Goal: Obtain resource: Download file/media

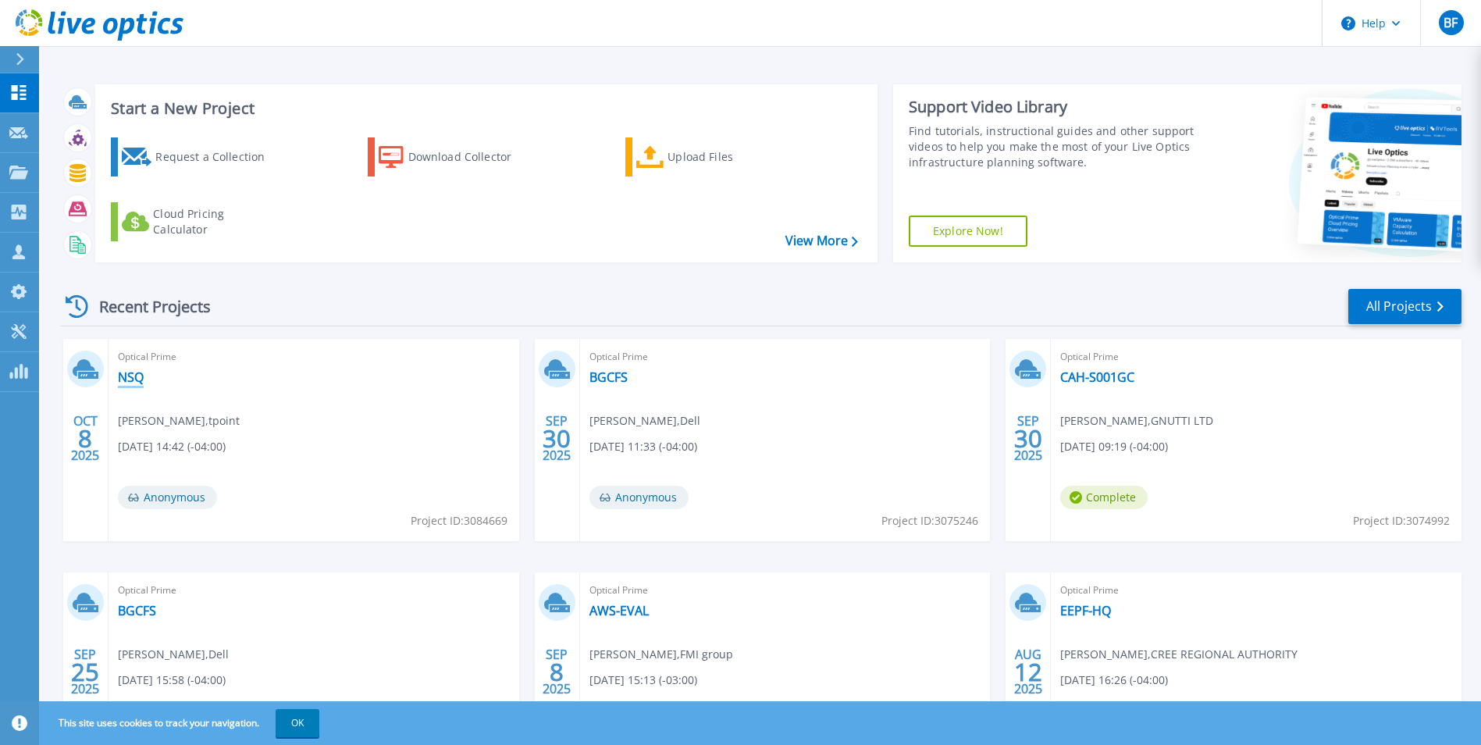
click at [135, 375] on link "NSQ" at bounding box center [131, 377] width 26 height 16
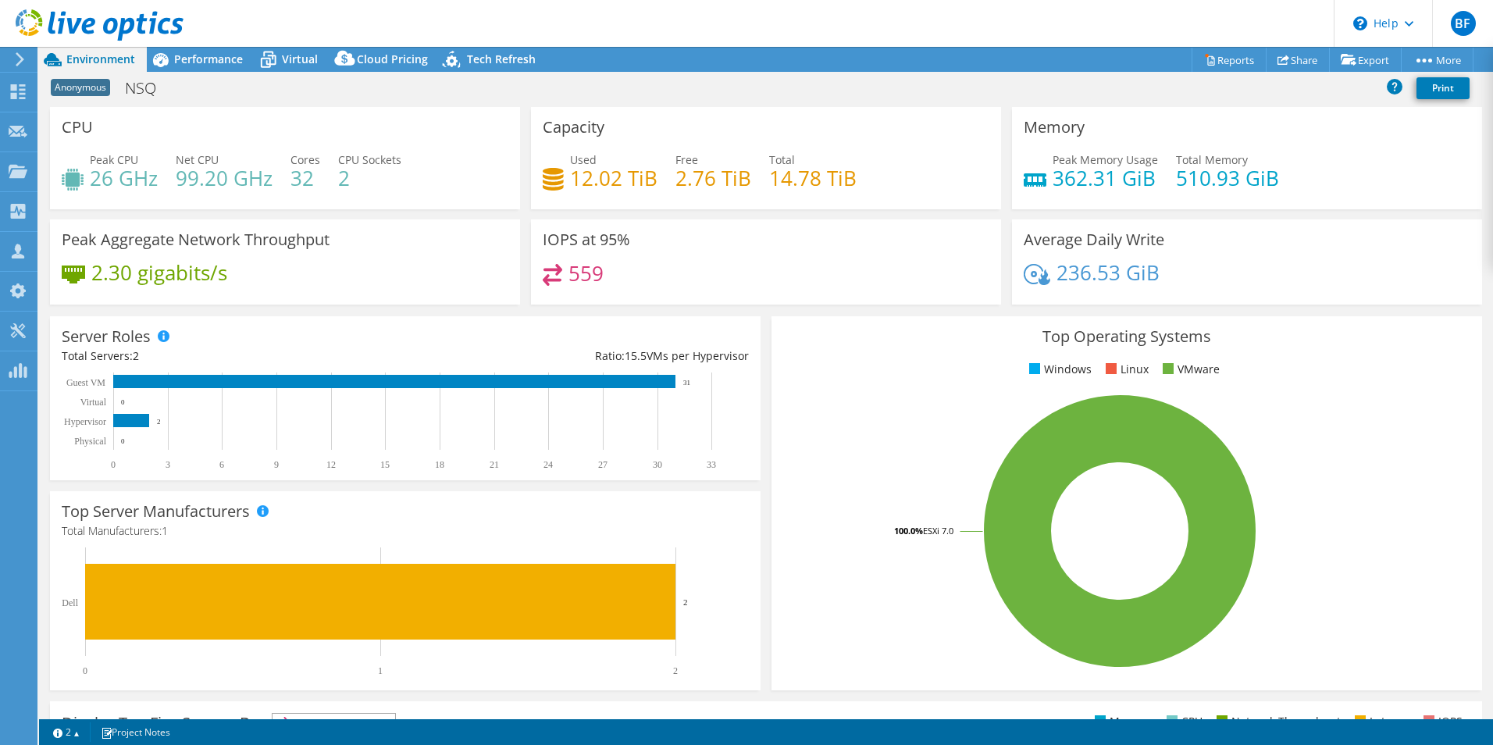
select select "[GEOGRAPHIC_DATA]"
select select "CAD"
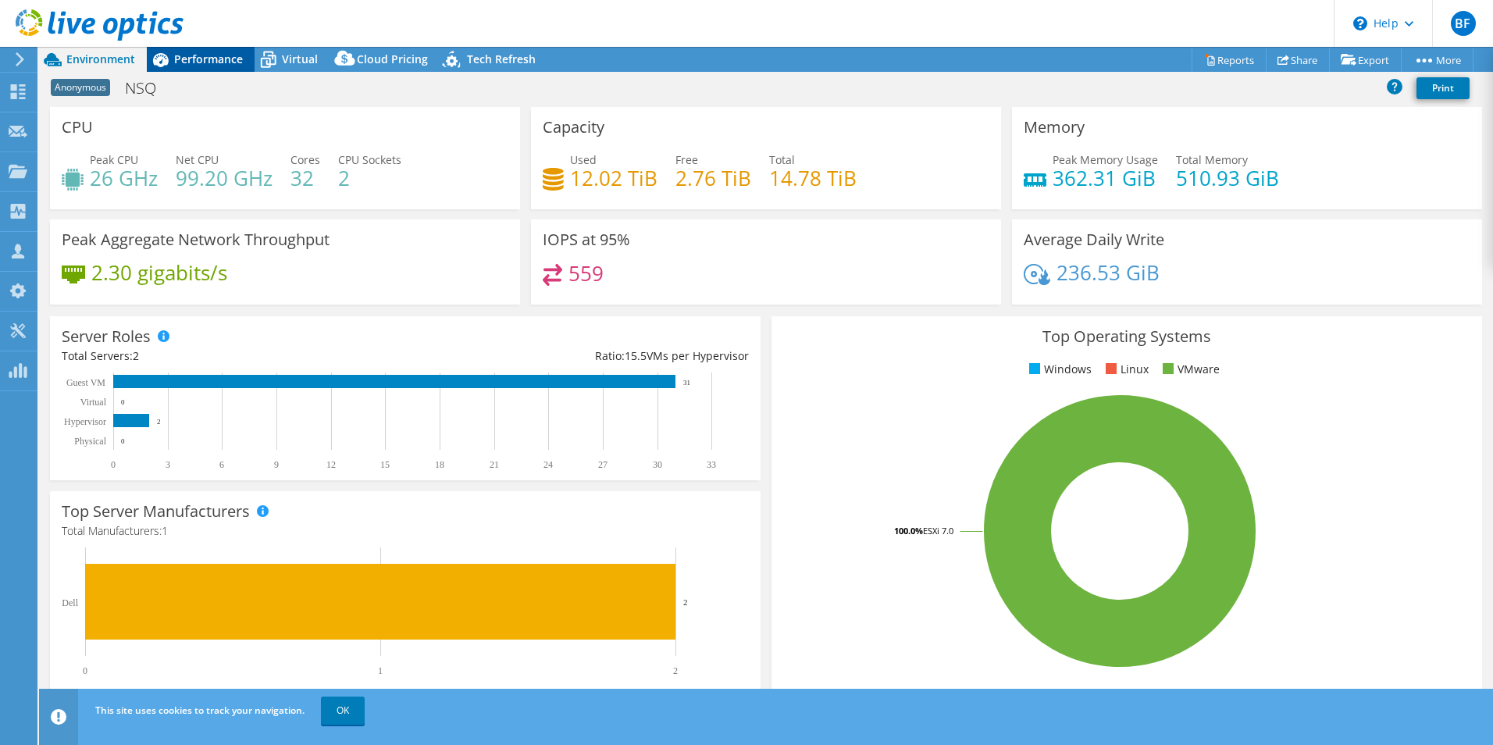
click at [205, 59] on span "Performance" at bounding box center [208, 59] width 69 height 15
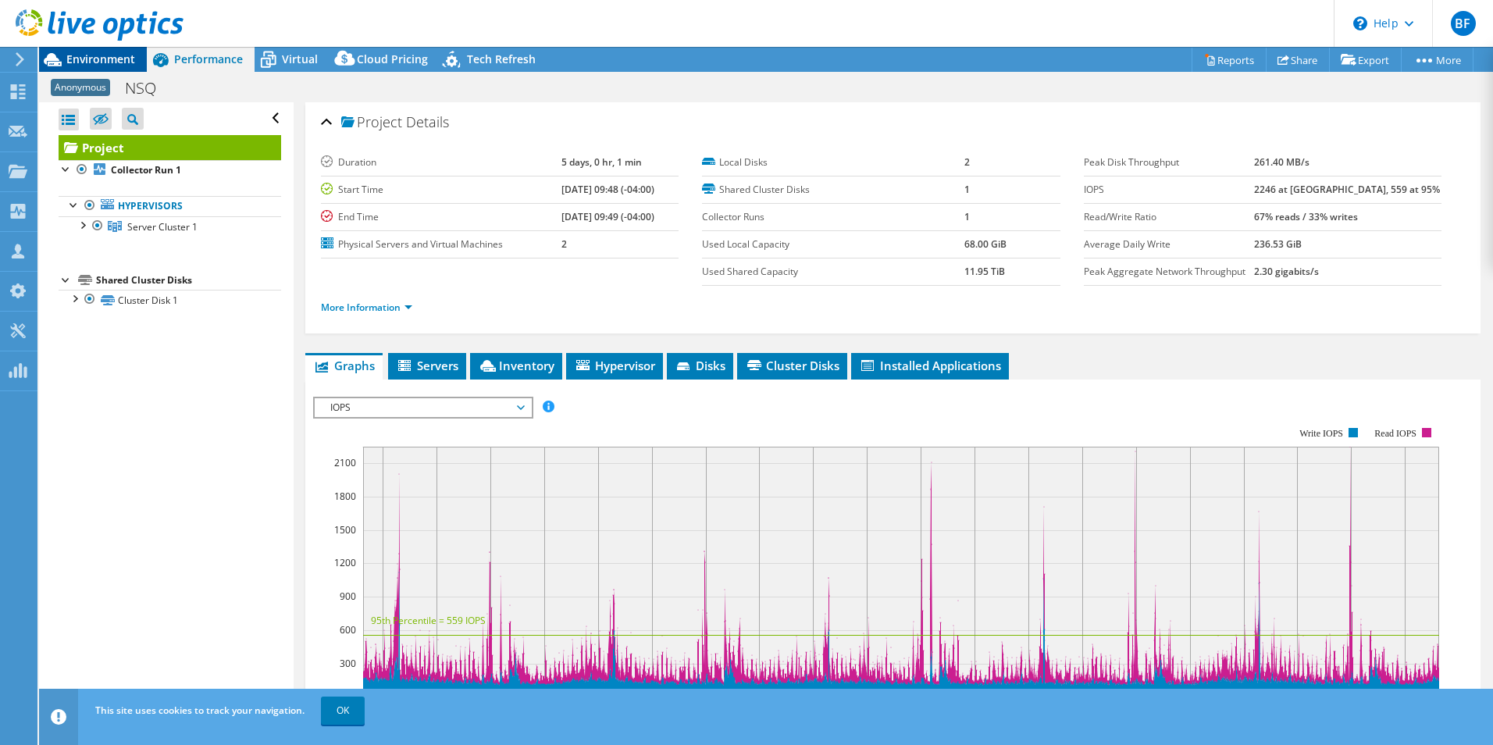
click at [91, 63] on span "Environment" at bounding box center [100, 59] width 69 height 15
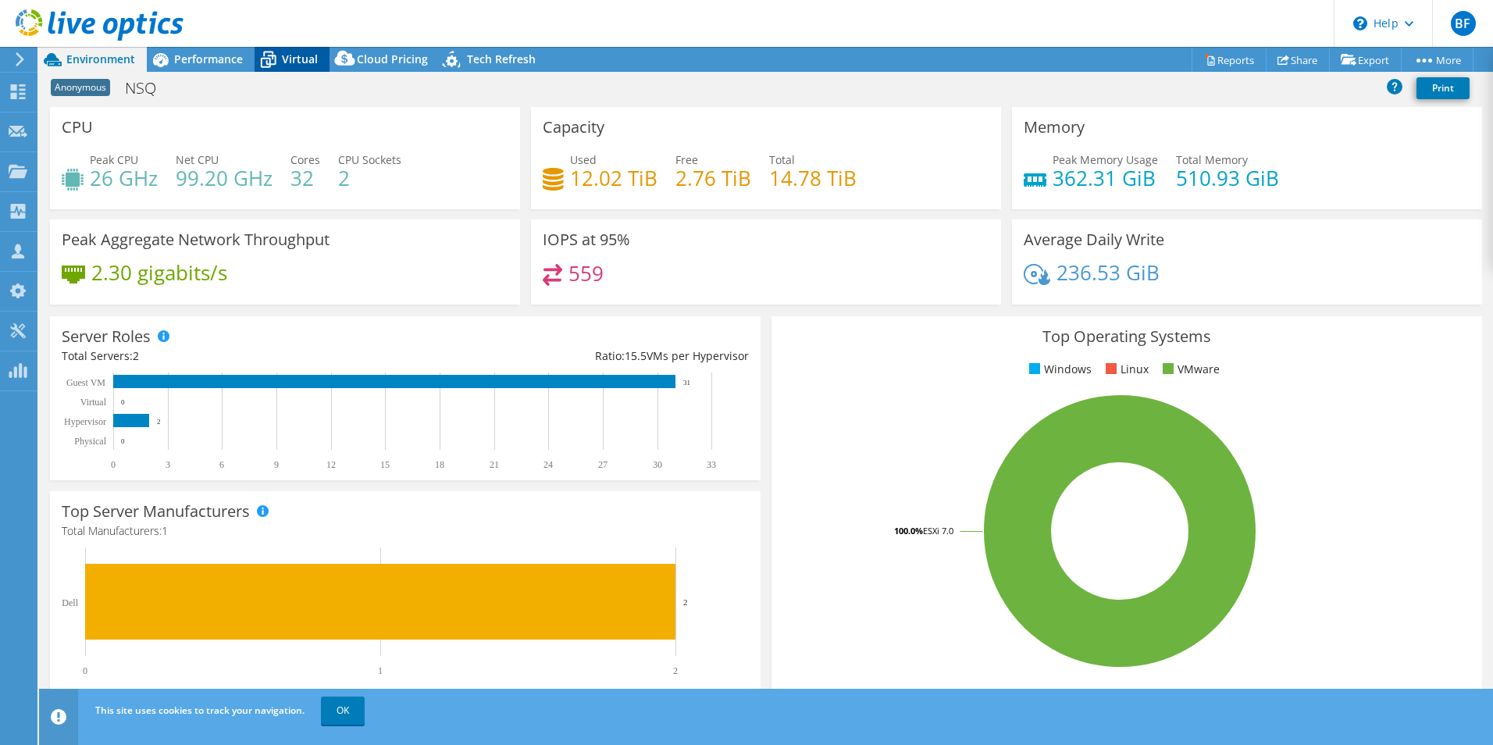
click at [302, 59] on span "Virtual" at bounding box center [300, 59] width 36 height 15
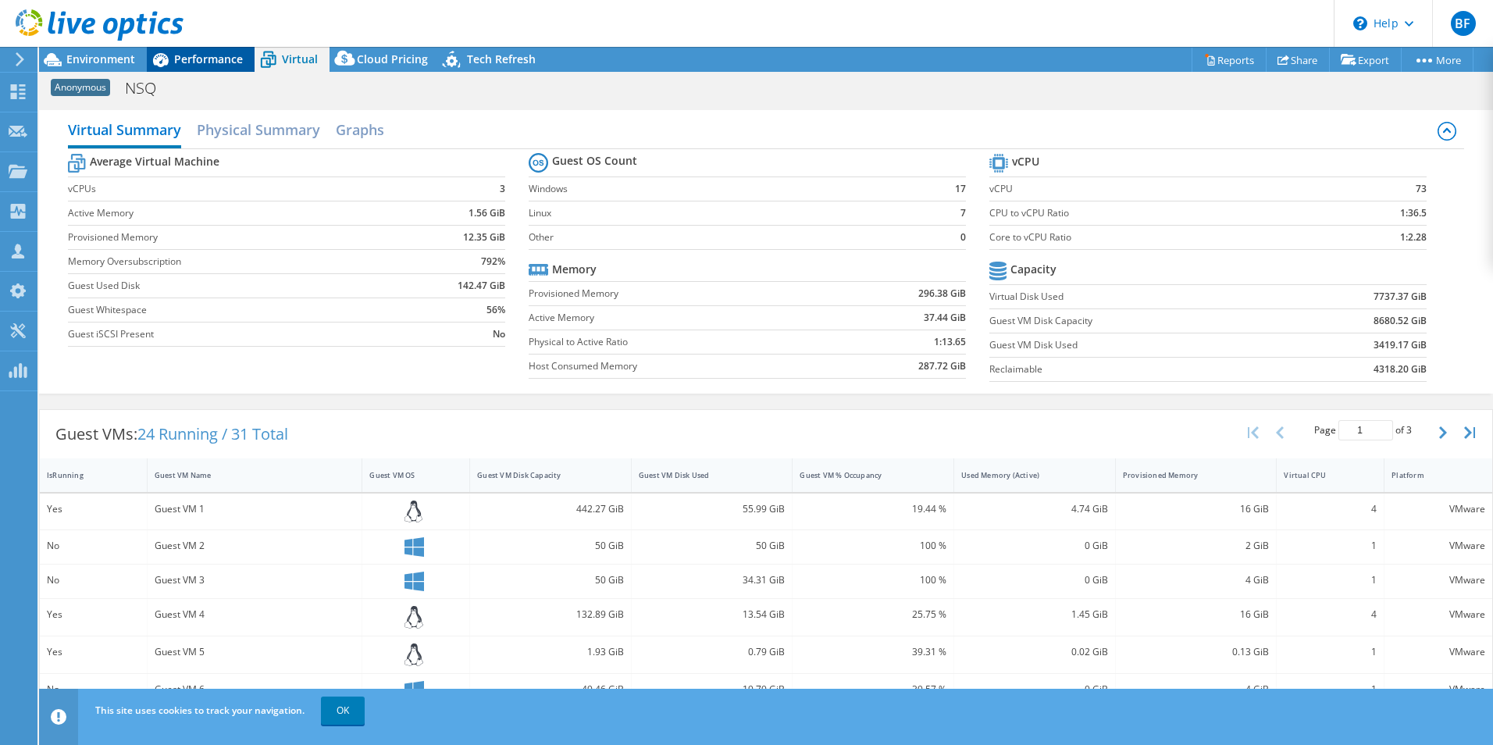
drag, startPoint x: 185, startPoint y: 59, endPoint x: 158, endPoint y: 59, distance: 27.3
click at [186, 59] on span "Performance" at bounding box center [208, 59] width 69 height 15
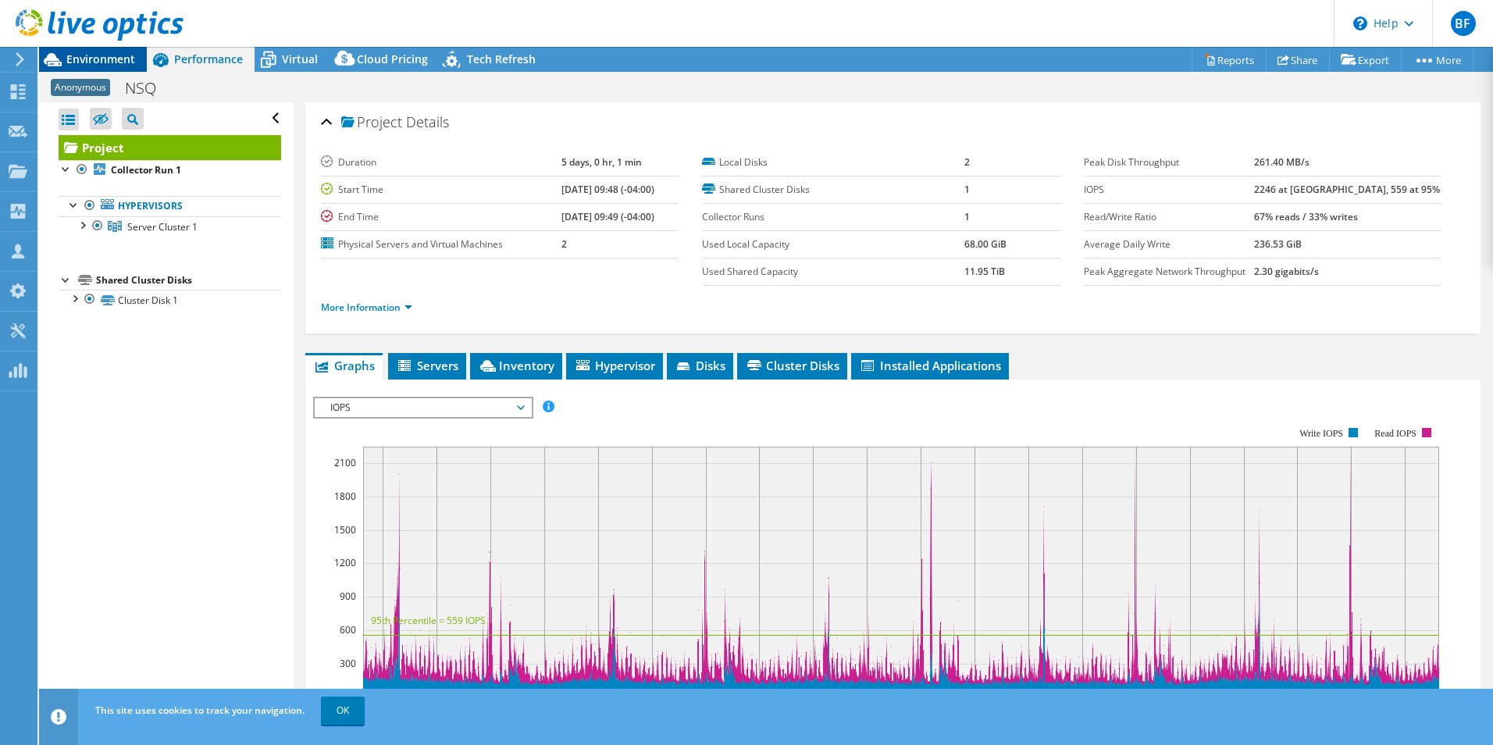
click at [76, 60] on span "Environment" at bounding box center [100, 59] width 69 height 15
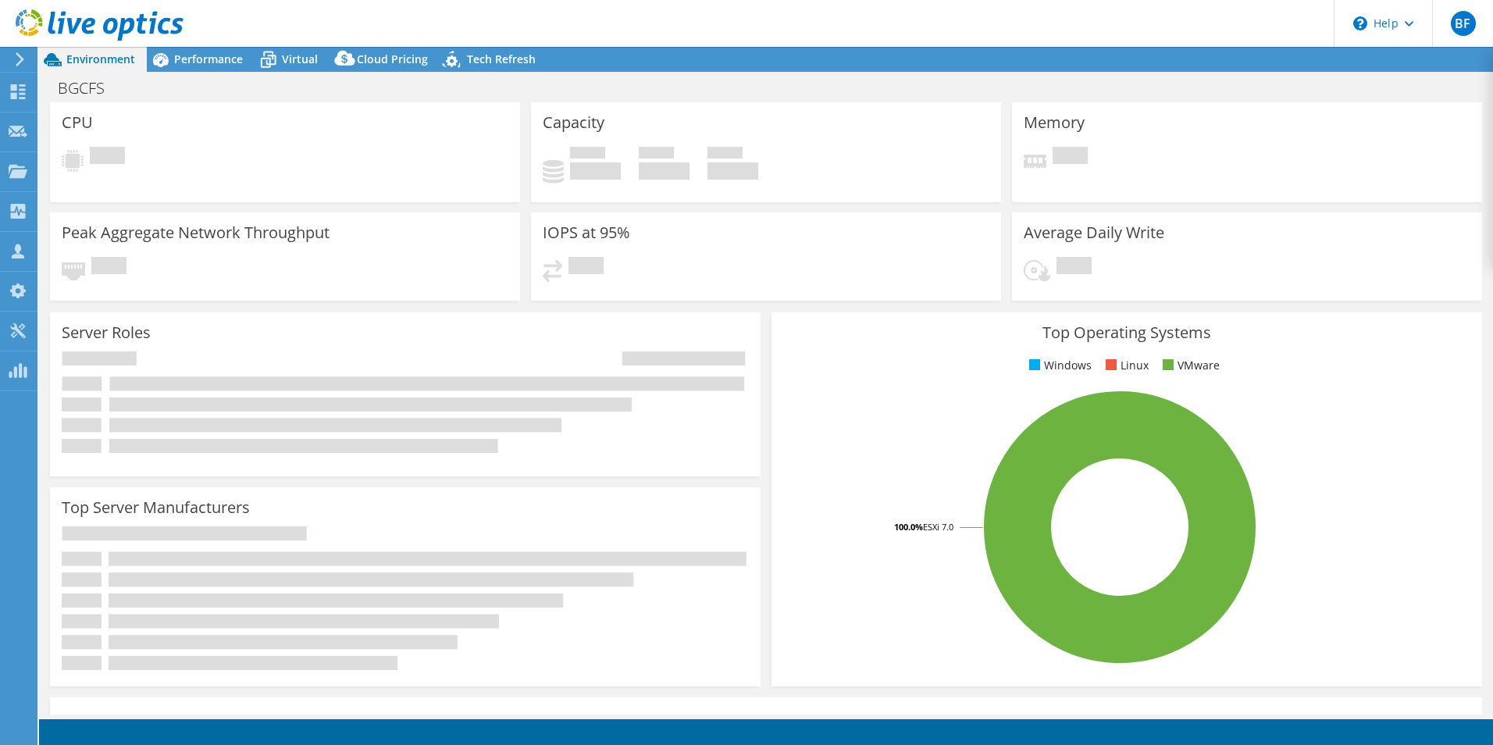
select select "USD"
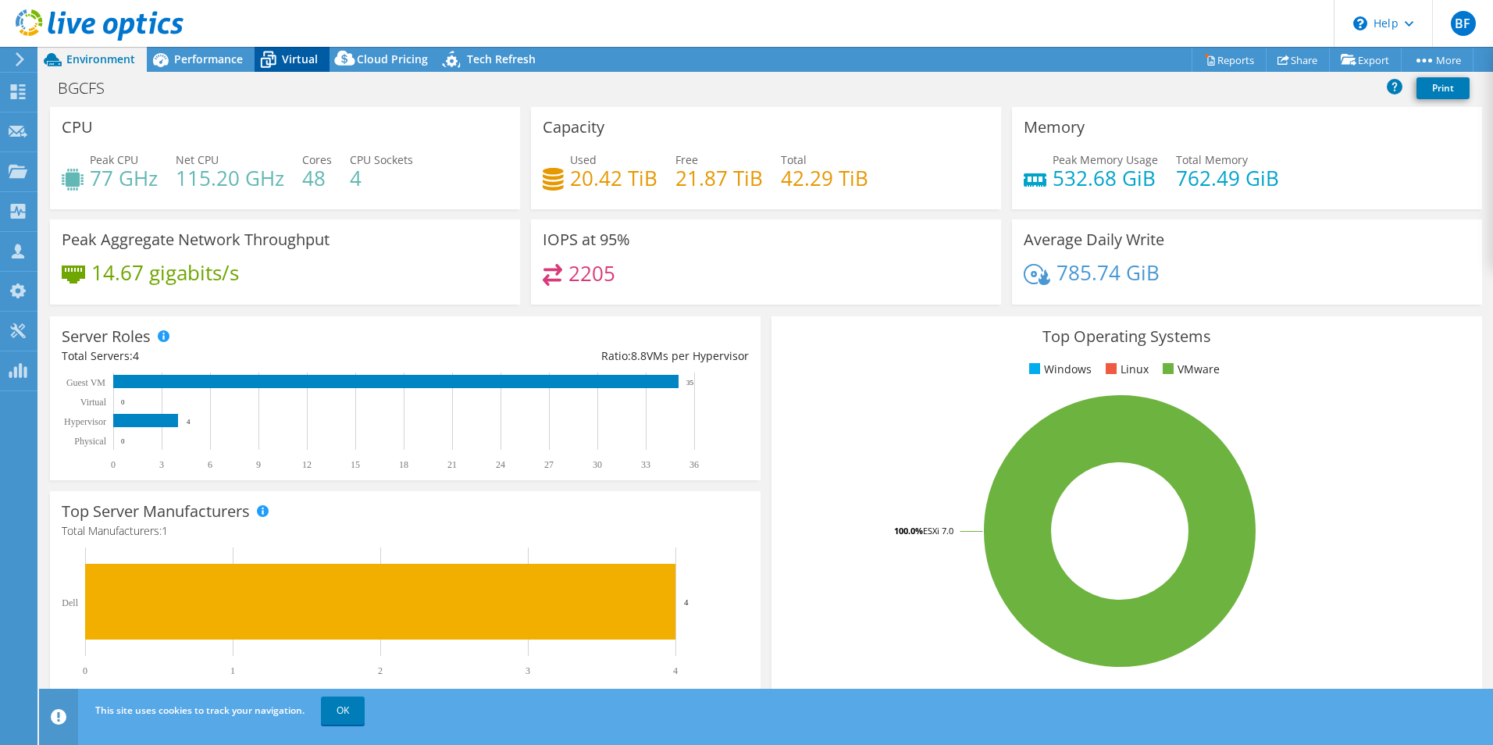
click at [297, 63] on span "Virtual" at bounding box center [300, 59] width 36 height 15
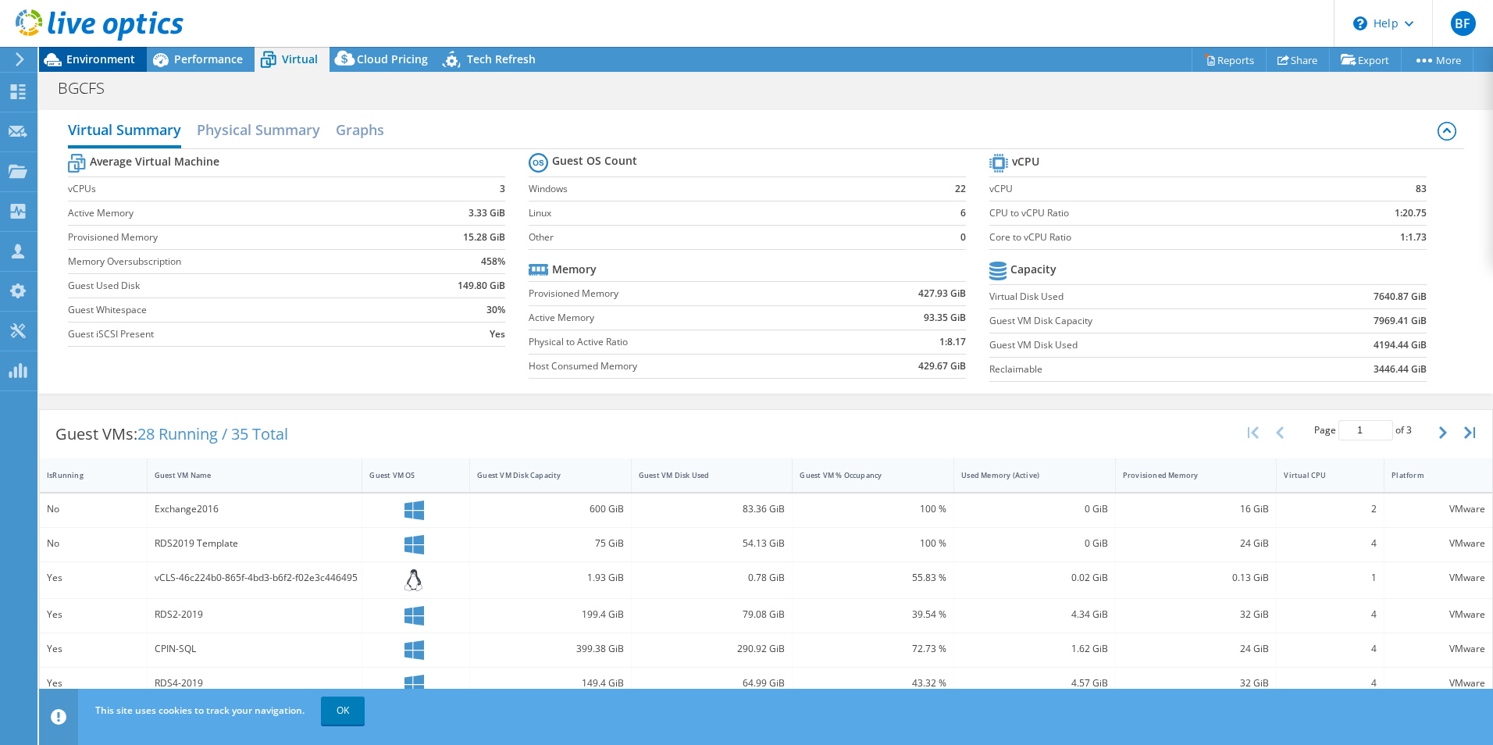
click at [84, 53] on span "Environment" at bounding box center [100, 59] width 69 height 15
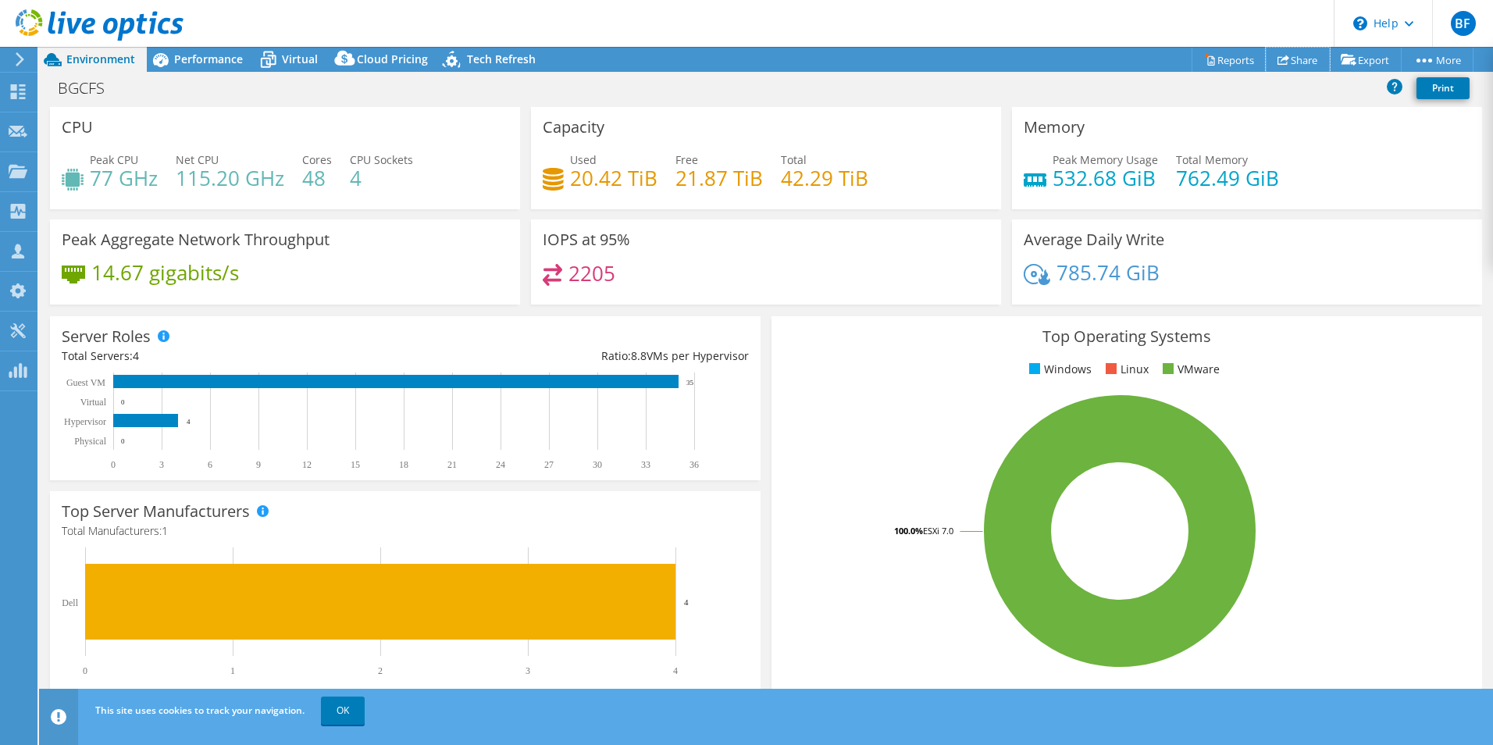
click at [1307, 59] on link "Share" at bounding box center [1297, 60] width 64 height 24
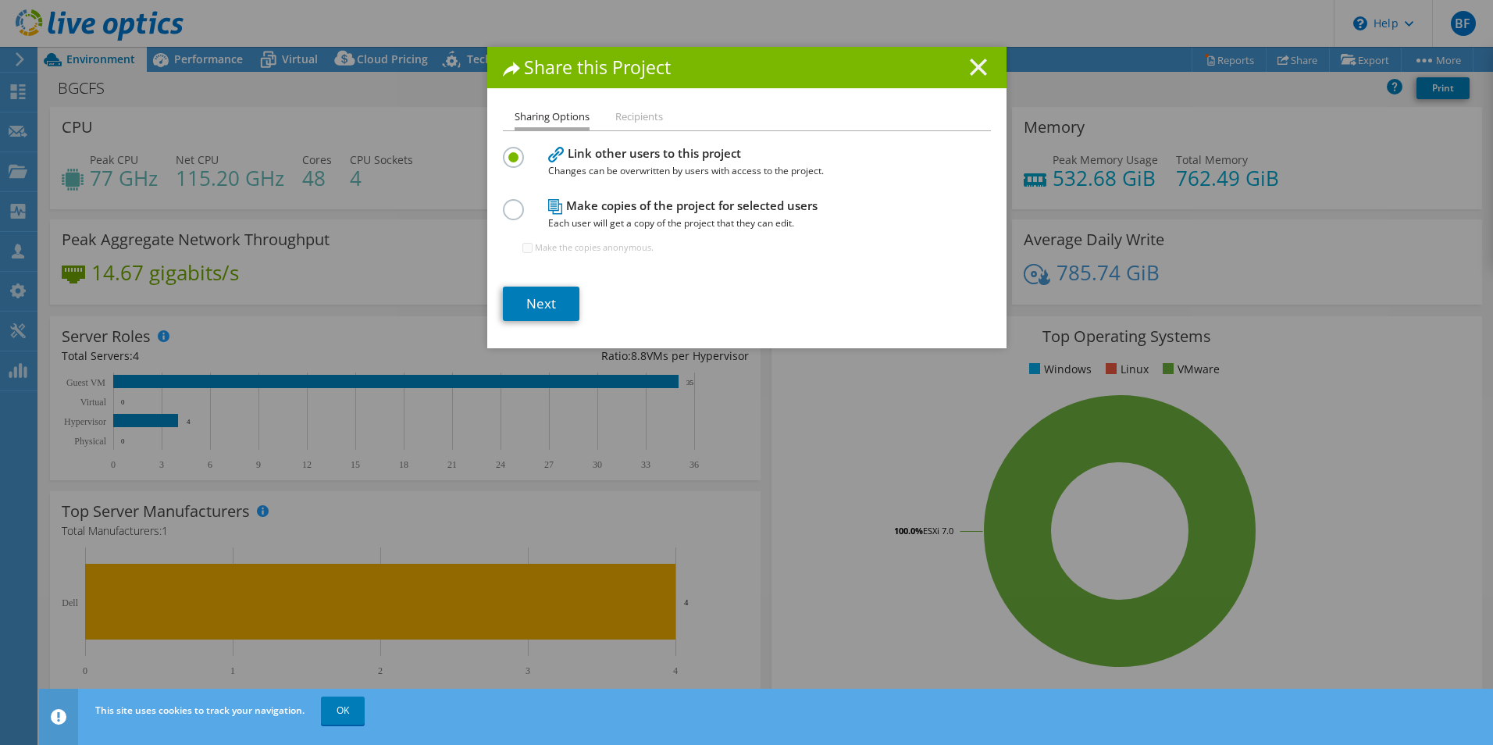
click at [970, 70] on icon at bounding box center [978, 67] width 17 height 17
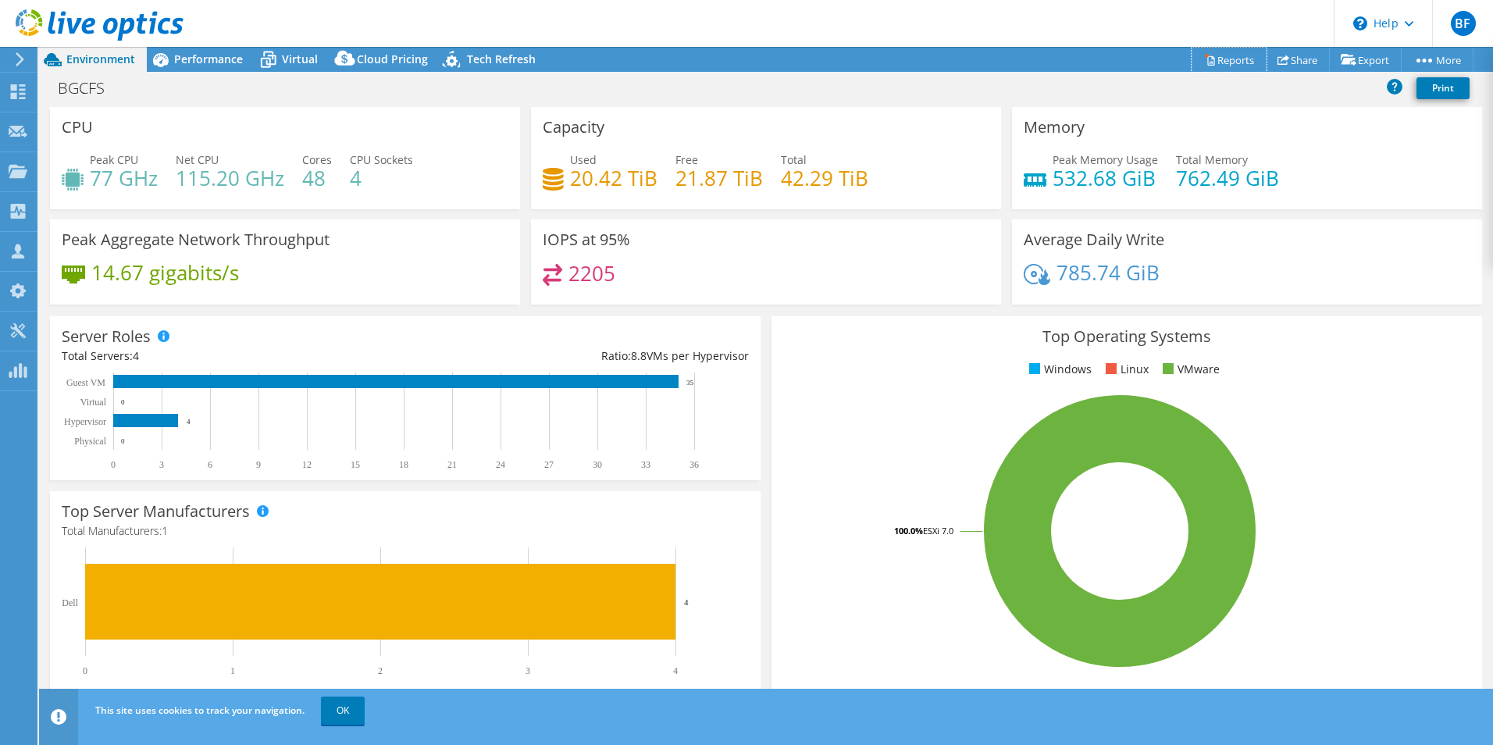
click at [1215, 62] on link "Reports" at bounding box center [1228, 60] width 75 height 24
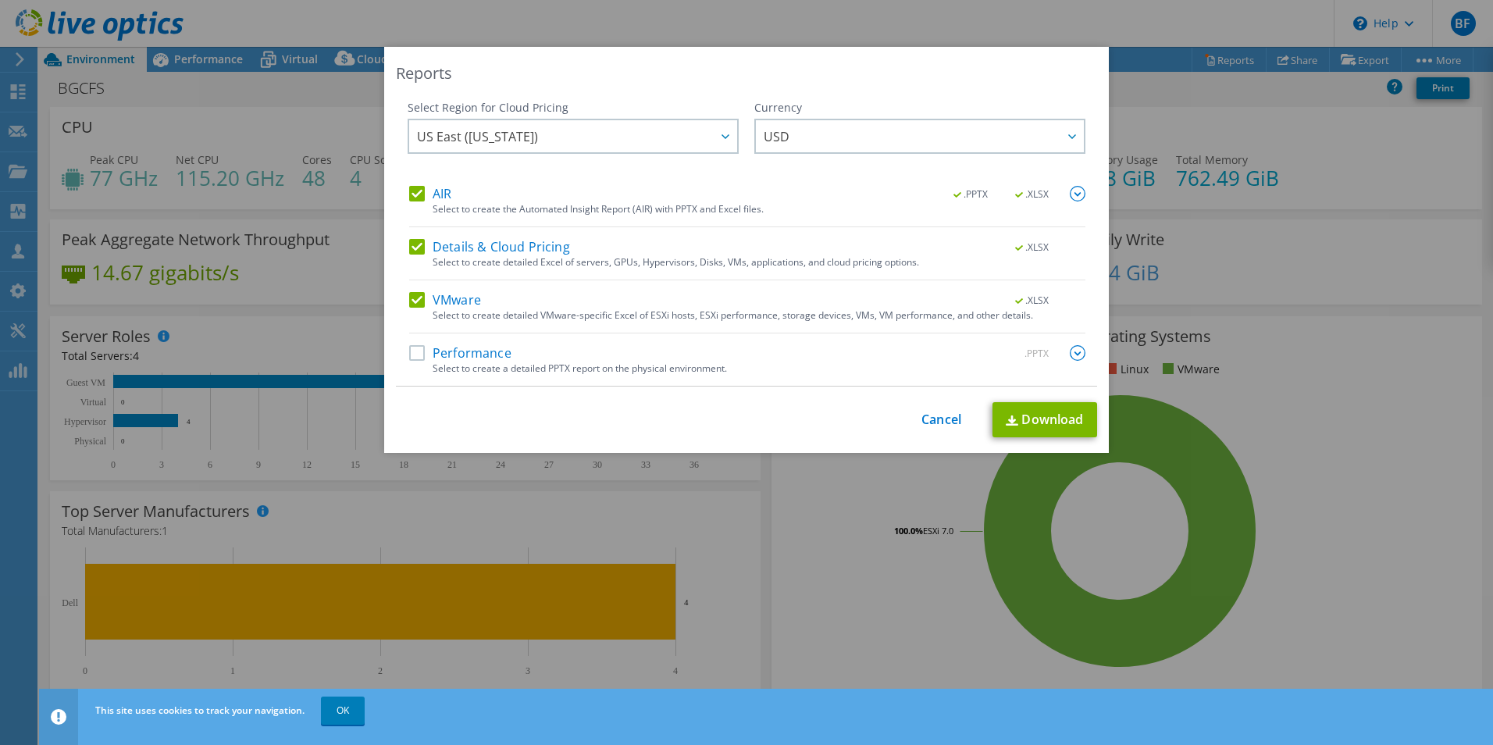
click at [410, 350] on label "Performance" at bounding box center [460, 353] width 102 height 16
click at [0, 0] on input "Performance" at bounding box center [0, 0] width 0 height 0
click at [1036, 418] on link "Download" at bounding box center [1044, 419] width 105 height 35
